Goal: Information Seeking & Learning: Get advice/opinions

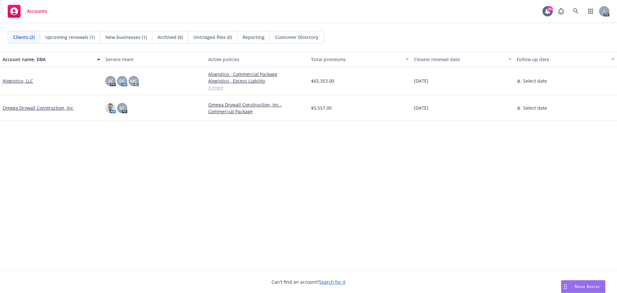
click at [574, 282] on div "Nova Assist" at bounding box center [583, 286] width 44 height 12
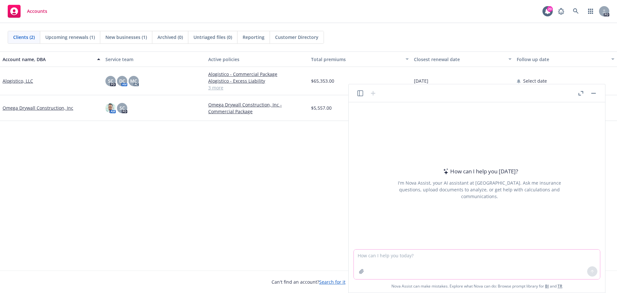
click at [382, 249] on textarea at bounding box center [477, 264] width 246 height 30
type textarea "Can you let me know what the top 10 PEOs in the US are by worksite employee?"
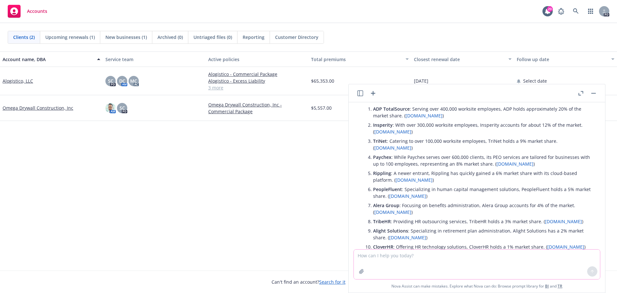
scroll to position [83, 0]
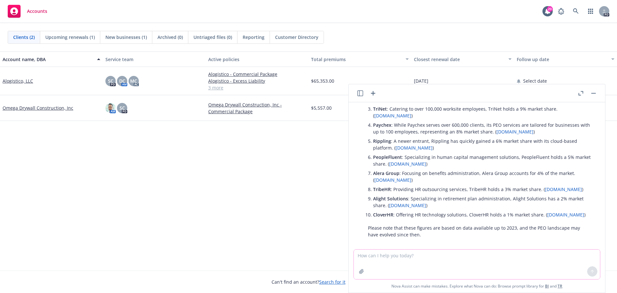
click at [402, 252] on textarea at bounding box center [477, 264] width 246 height 30
click at [400, 261] on textarea at bounding box center [477, 264] width 246 height 30
type textarea "Are you capable of comparing medical benefit plans and rates?"
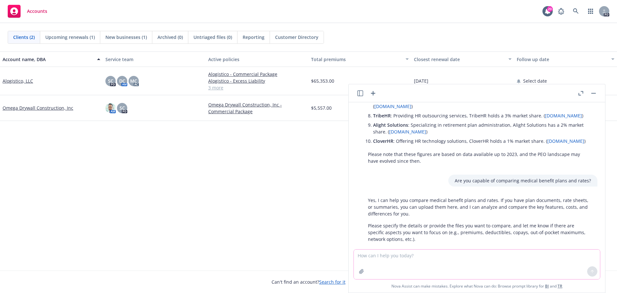
scroll to position [161, 0]
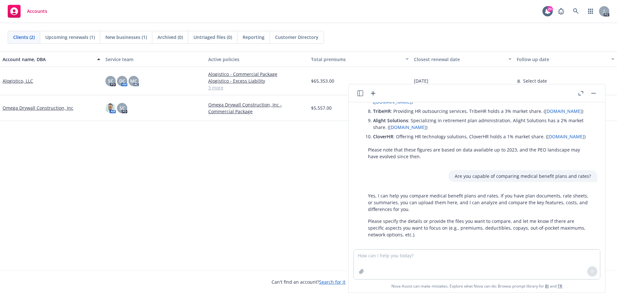
click at [359, 95] on icon "button" at bounding box center [360, 93] width 6 height 6
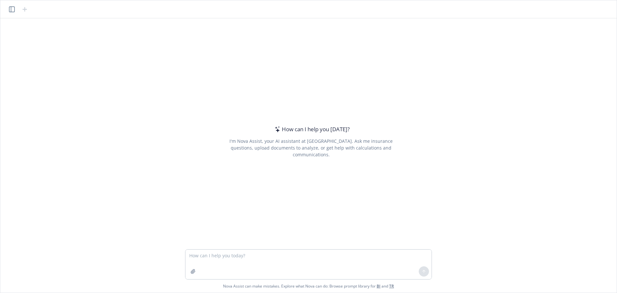
drag, startPoint x: 232, startPoint y: 105, endPoint x: 243, endPoint y: 102, distance: 11.3
click at [232, 105] on div "How can I help you [DATE]? I'm Nova Assist, your AI assistant at Newfront. Ask …" at bounding box center [311, 141] width 247 height 184
click at [192, 256] on textarea at bounding box center [308, 264] width 246 height 30
click at [161, 226] on div "How can I help you [DATE]? I'm Nova Assist, your AI assistant at Newfront. Ask …" at bounding box center [308, 133] width 611 height 231
click at [242, 255] on textarea at bounding box center [308, 264] width 246 height 30
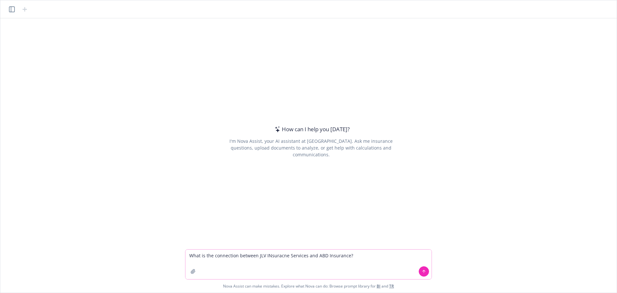
type textarea "What is the connection between JLV Insurance Services and ABD Insurance?"
click at [359, 255] on textarea "What is the connection between JLV Insurance Services and ABD Insurance?" at bounding box center [308, 264] width 246 height 30
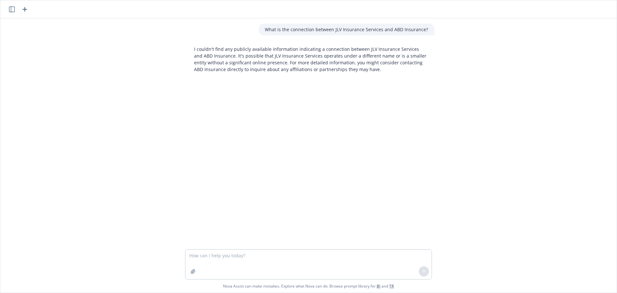
drag, startPoint x: 7, startPoint y: 8, endPoint x: 13, endPoint y: 12, distance: 6.5
click at [7, 8] on header at bounding box center [308, 9] width 616 height 18
click at [13, 12] on icon "button" at bounding box center [12, 9] width 6 height 6
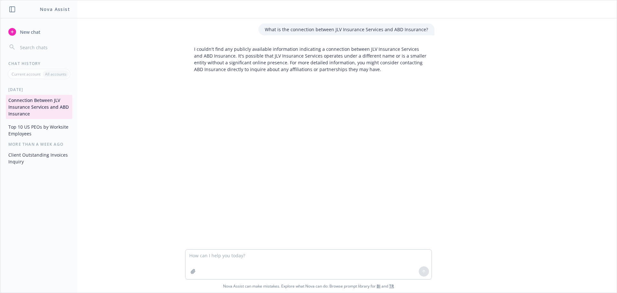
click at [13, 11] on icon "button" at bounding box center [12, 9] width 6 height 6
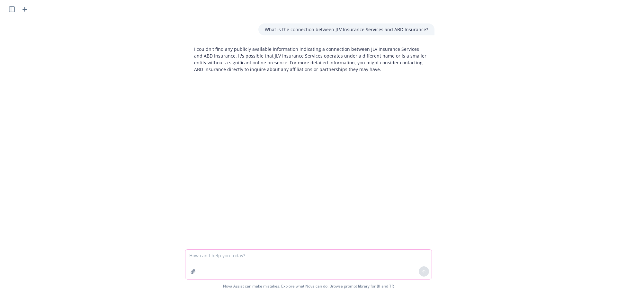
click at [194, 269] on icon "button" at bounding box center [193, 271] width 4 height 4
click at [205, 256] on textarea at bounding box center [308, 264] width 246 height 30
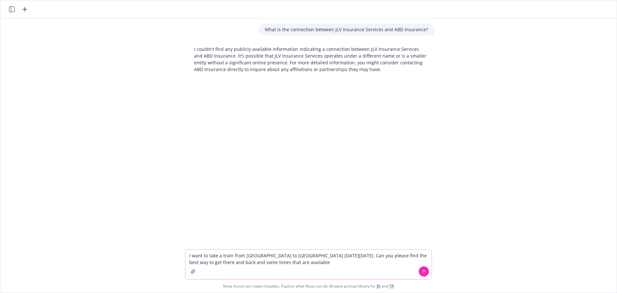
type textarea "I want to take a train from [GEOGRAPHIC_DATA] to [GEOGRAPHIC_DATA] [DATE][DATE]…"
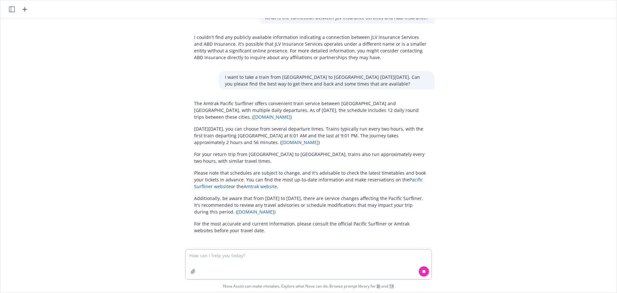
scroll to position [14, 0]
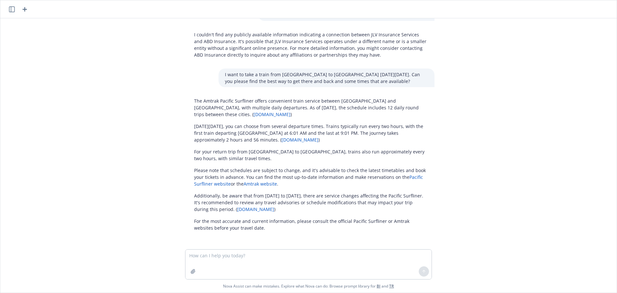
click at [210, 185] on link "Pacific Surfliner website" at bounding box center [308, 180] width 229 height 13
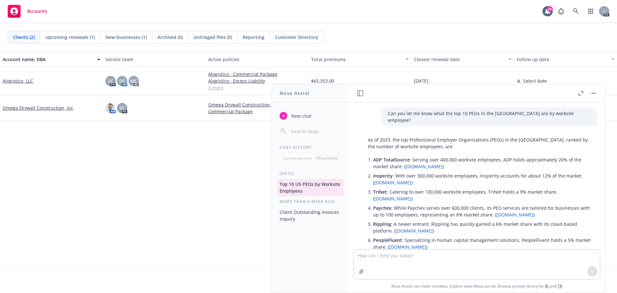
scroll to position [161, 0]
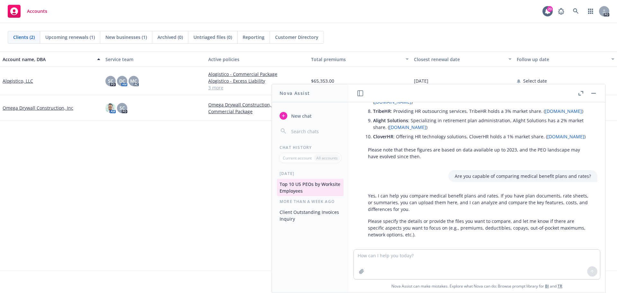
click at [39, 108] on link "Omega Drywall Construction, Inc" at bounding box center [38, 107] width 71 height 7
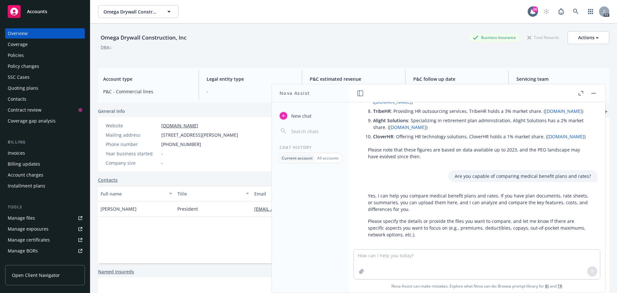
click at [594, 92] on button "button" at bounding box center [593, 93] width 8 height 8
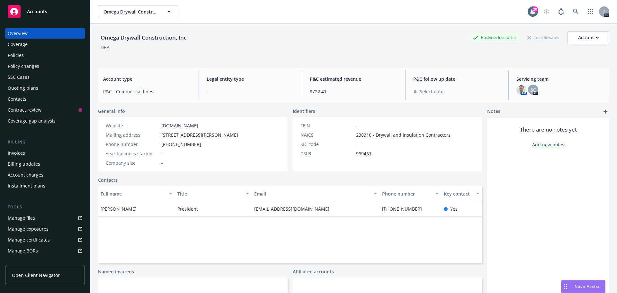
click at [30, 65] on div "Policy changes" at bounding box center [23, 66] width 31 height 10
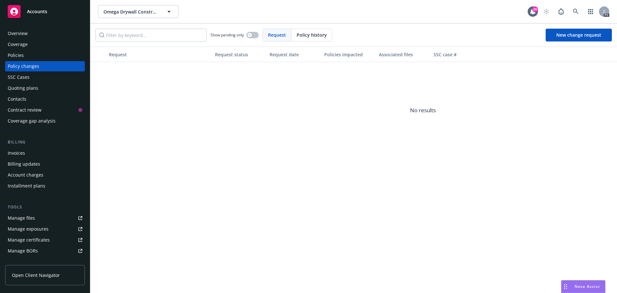
click at [31, 55] on div "Policies" at bounding box center [45, 55] width 75 height 10
